Goal: Check status

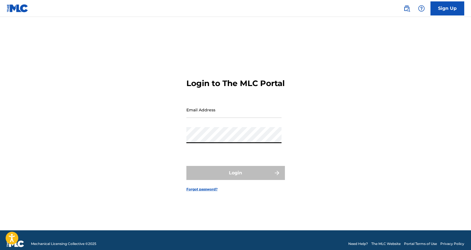
type input "[EMAIL_ADDRESS][DOMAIN_NAME]"
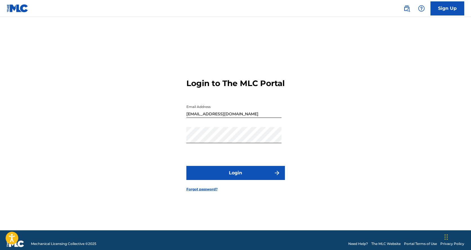
click at [240, 180] on button "Login" at bounding box center [235, 173] width 99 height 14
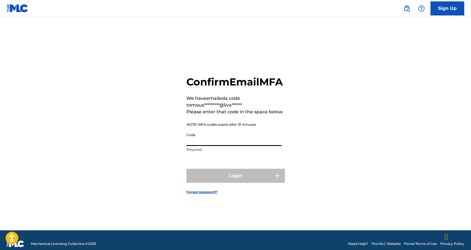
paste input "559983"
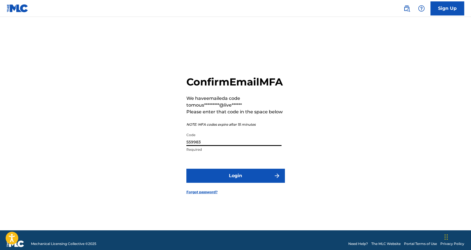
type input "559983"
click at [232, 179] on button "Login" at bounding box center [235, 176] width 99 height 14
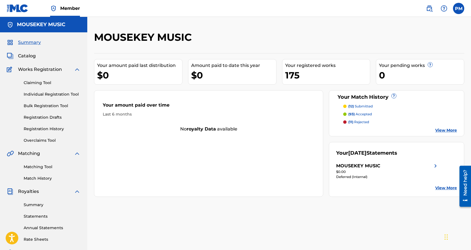
click at [35, 128] on link "Registration History" at bounding box center [52, 129] width 57 height 6
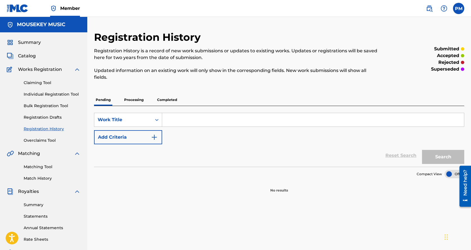
click at [134, 101] on p "Processing" at bounding box center [134, 100] width 23 height 12
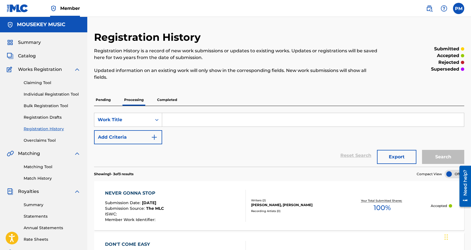
click at [166, 99] on p "Completed" at bounding box center [166, 100] width 23 height 12
